Goal: Navigation & Orientation: Go to known website

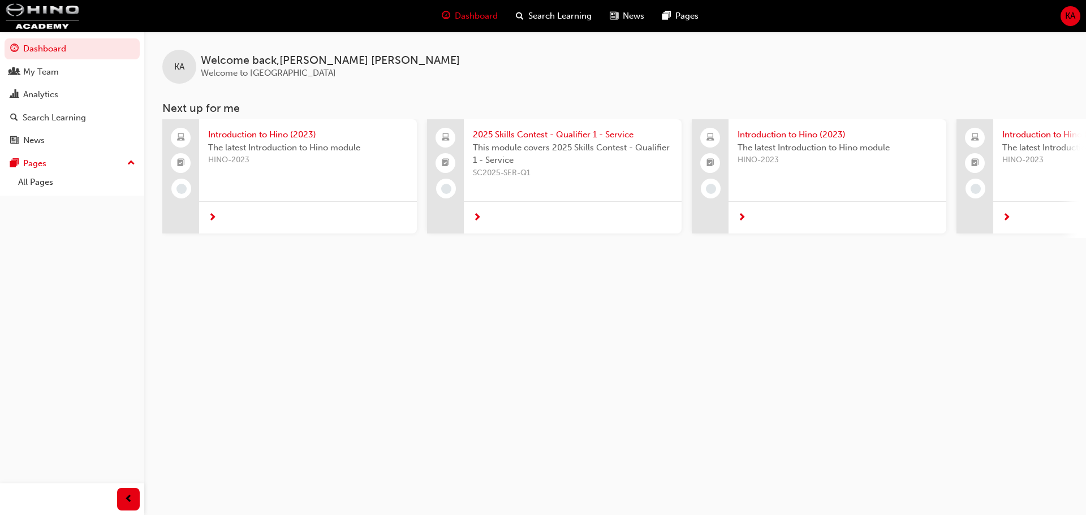
click at [189, 293] on div "KA Welcome back , [PERSON_NAME] Welcome to Hino Academy Next up for me Introduc…" at bounding box center [543, 257] width 1086 height 515
